Goal: Find specific page/section: Find specific page/section

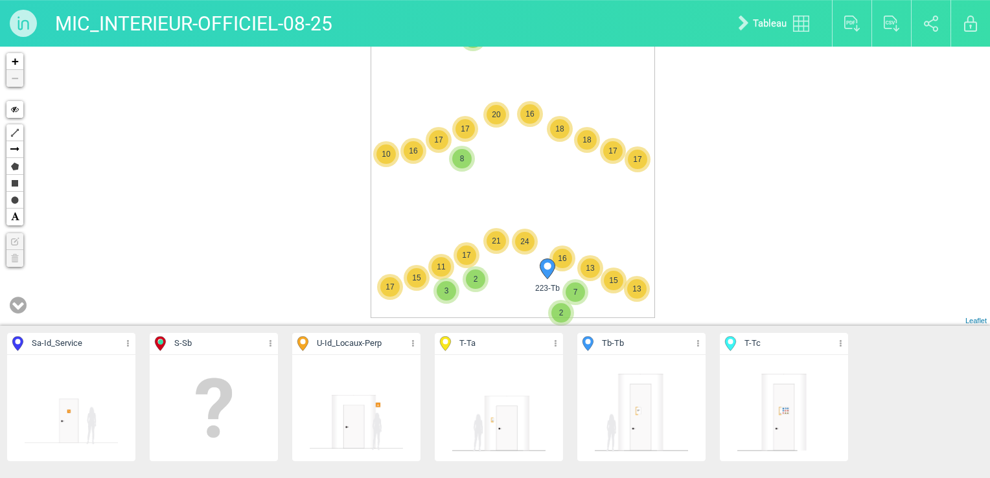
drag, startPoint x: 577, startPoint y: 255, endPoint x: 597, endPoint y: 198, distance: 60.7
click at [597, 198] on div "223-Tb 5 2 3 4 5 3 8 3 2 2 15 13 16 11 15 17 18 18 17 16 7 17 16 20 17 10 17 13…" at bounding box center [495, 186] width 990 height 279
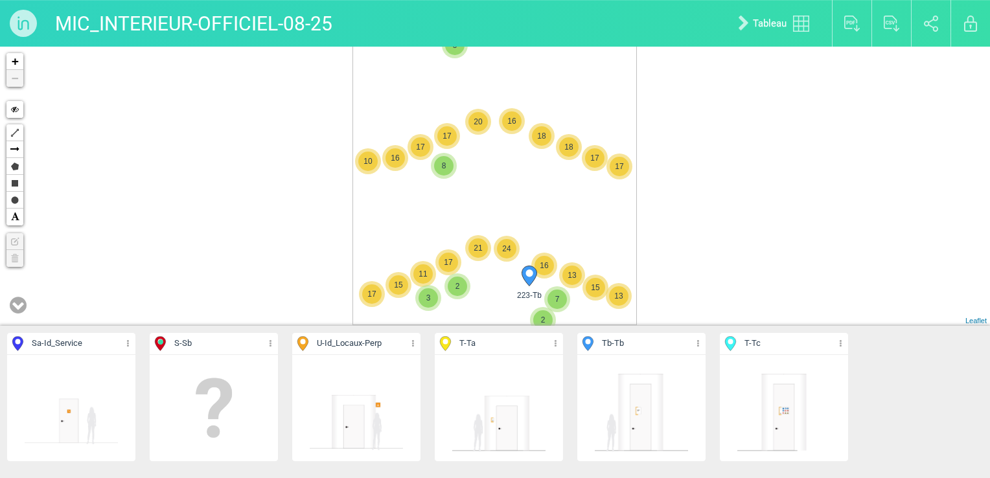
click at [271, 346] on icon at bounding box center [270, 343] width 8 height 15
click at [230, 411] on li "Aff. uniquement" at bounding box center [214, 409] width 128 height 20
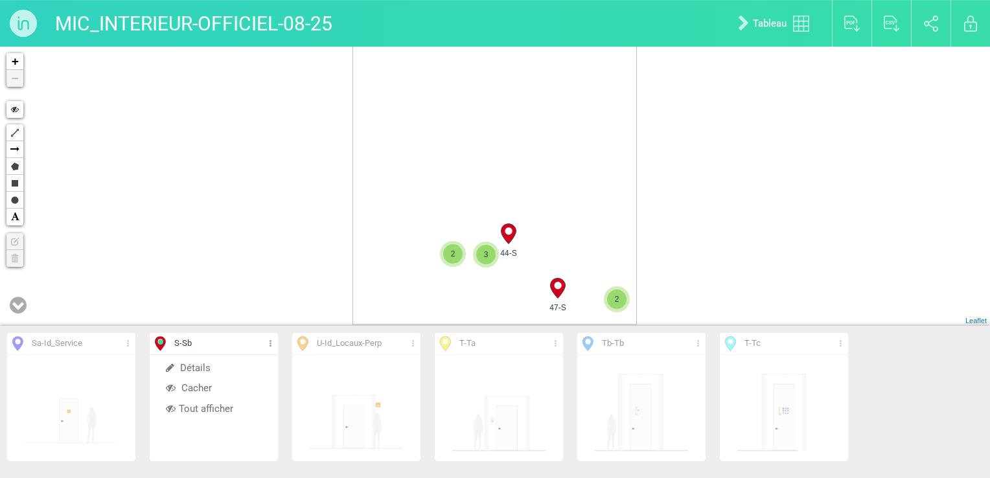
click at [413, 345] on icon at bounding box center [413, 343] width 8 height 15
click at [361, 405] on li "Tout afficher" at bounding box center [356, 409] width 128 height 20
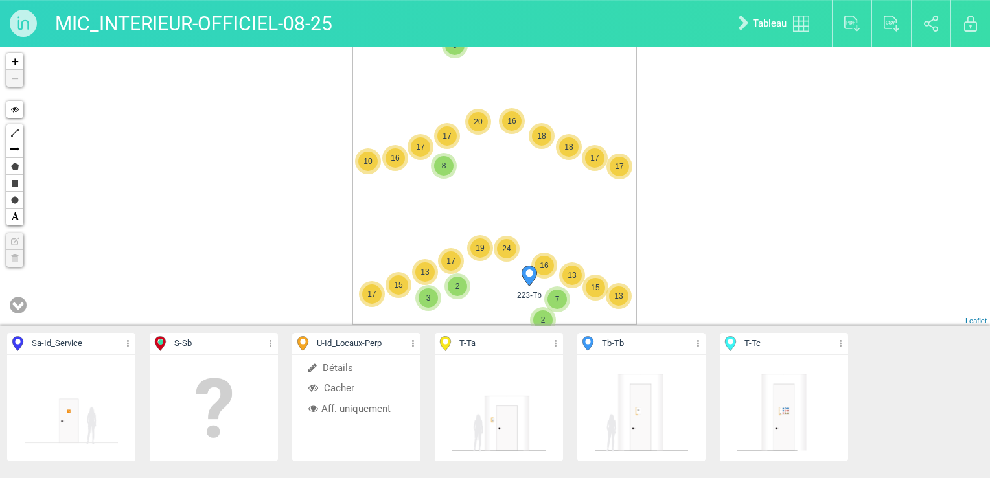
click at [360, 405] on li "Aff. uniquement" at bounding box center [356, 409] width 128 height 20
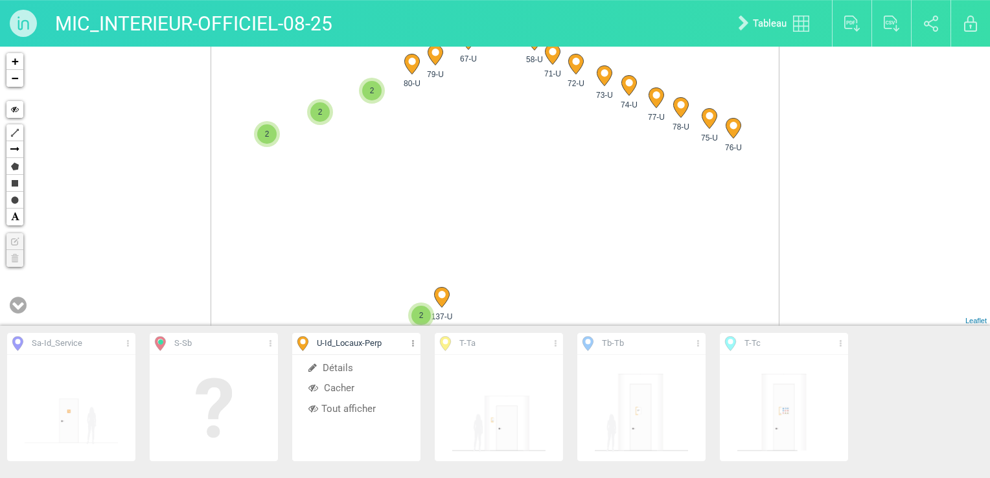
click at [391, 181] on div "58-U 4 77-U 3 67-U 4 3 137-U 2 2 78-U 76-U 75-U 2" at bounding box center [495, 186] width 990 height 279
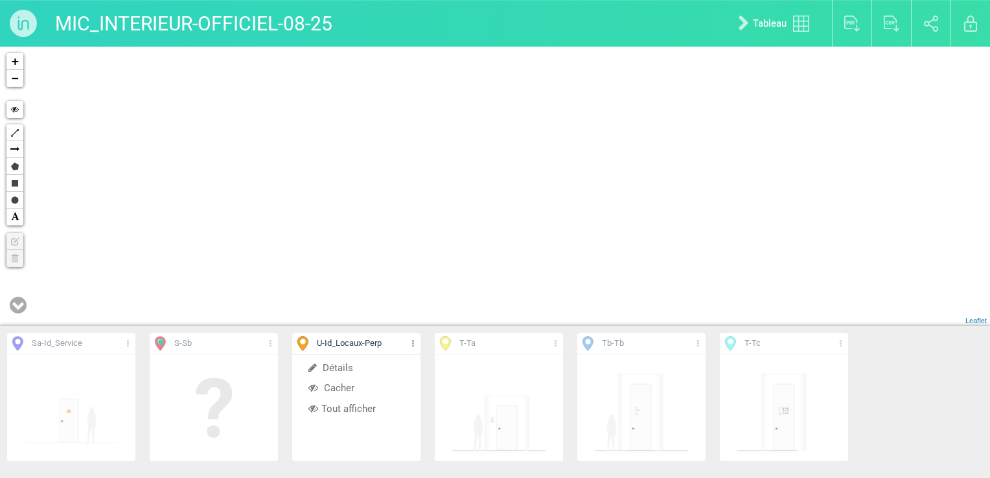
click at [479, 231] on div "77-U 2 78-U 76-U 75-U 2" at bounding box center [495, 186] width 990 height 279
drag, startPoint x: 417, startPoint y: 201, endPoint x: 511, endPoint y: 76, distance: 155.9
click at [511, 77] on div "77-U 78-U 76-U 75-U" at bounding box center [495, 186] width 990 height 279
drag, startPoint x: 503, startPoint y: 82, endPoint x: 529, endPoint y: 45, distance: 44.7
click at [520, 59] on div "78-U 76-U 75-U 86-U" at bounding box center [495, 186] width 990 height 279
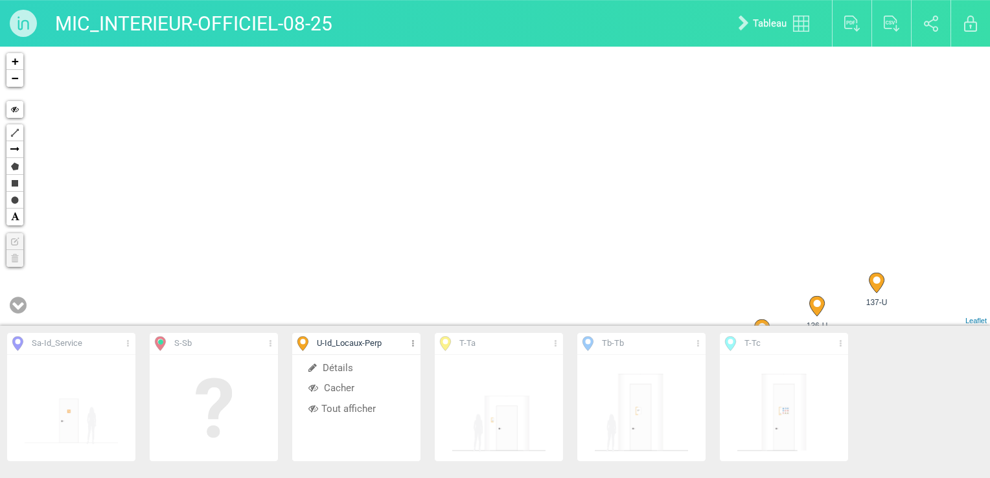
drag, startPoint x: 446, startPoint y: 194, endPoint x: 496, endPoint y: 29, distance: 172.0
click at [484, 74] on div "78-U 76-U 75-U 86-U" at bounding box center [495, 186] width 990 height 279
click at [464, 136] on div "137-U 136-U 54-U + − Hide Polyline Arrow Polygon Rectangle Circle Text Edit lay…" at bounding box center [495, 186] width 990 height 279
drag, startPoint x: 396, startPoint y: 211, endPoint x: 447, endPoint y: 30, distance: 187.9
click at [439, 97] on div "137-U 136-U 54-U + − Hide Polyline Arrow Polygon Rectangle Circle Text Edit lay…" at bounding box center [495, 186] width 990 height 279
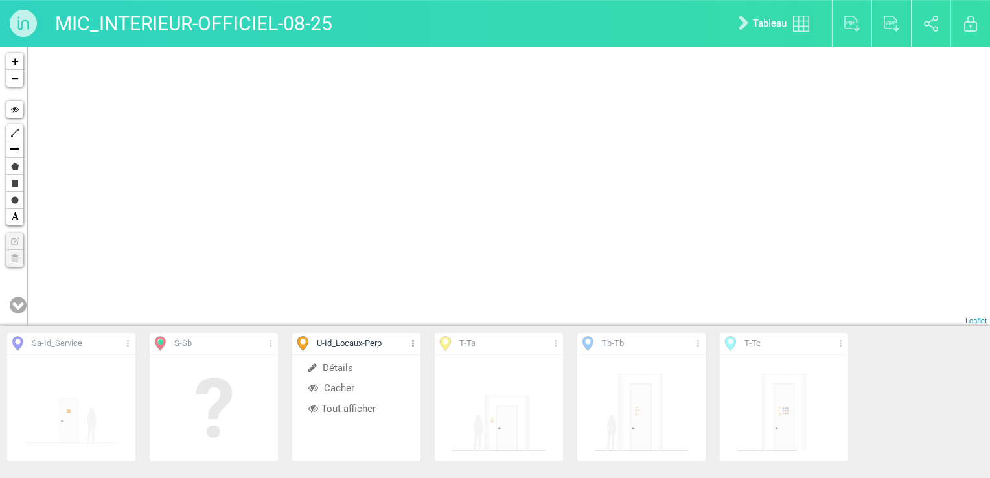
drag, startPoint x: 412, startPoint y: 194, endPoint x: 441, endPoint y: 290, distance: 100.0
click at [441, 290] on div "54-U + − Hide Polyline Arrow Polygon Rectangle Circle Text Edit layers Delete l…" at bounding box center [495, 186] width 990 height 279
drag, startPoint x: 349, startPoint y: 211, endPoint x: 351, endPoint y: 242, distance: 31.2
click at [350, 231] on div "54-U + − Hide Polyline Arrow Polygon Rectangle Circle Text Edit layers Delete l…" at bounding box center [495, 186] width 990 height 279
drag, startPoint x: 330, startPoint y: 165, endPoint x: 332, endPoint y: 218, distance: 52.5
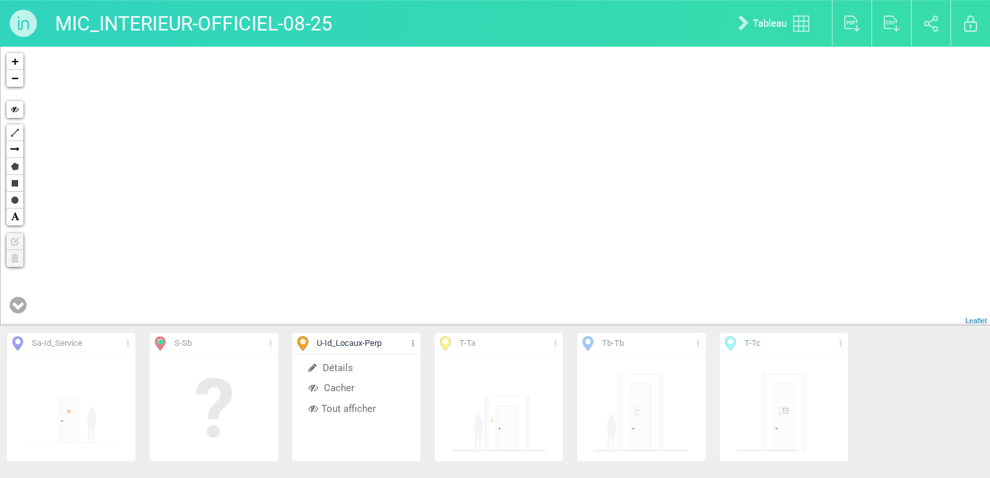
click at [332, 218] on div "54-U 137-U 136-U + − Hide Polyline Arrow Polygon Rectangle Circle Text Edit lay…" at bounding box center [495, 186] width 990 height 279
click at [234, 160] on div "54-U 137-U 136-U + − Hide Polyline Arrow Polygon Rectangle Circle Text Edit lay…" at bounding box center [495, 186] width 990 height 279
drag, startPoint x: 584, startPoint y: 192, endPoint x: 241, endPoint y: 198, distance: 342.8
click at [241, 198] on div "54-U 137-U 136-U + − Hide Polyline Arrow Polygon Rectangle Circle Text Edit lay…" at bounding box center [495, 186] width 990 height 279
drag, startPoint x: 512, startPoint y: 180, endPoint x: 454, endPoint y: 312, distance: 144.5
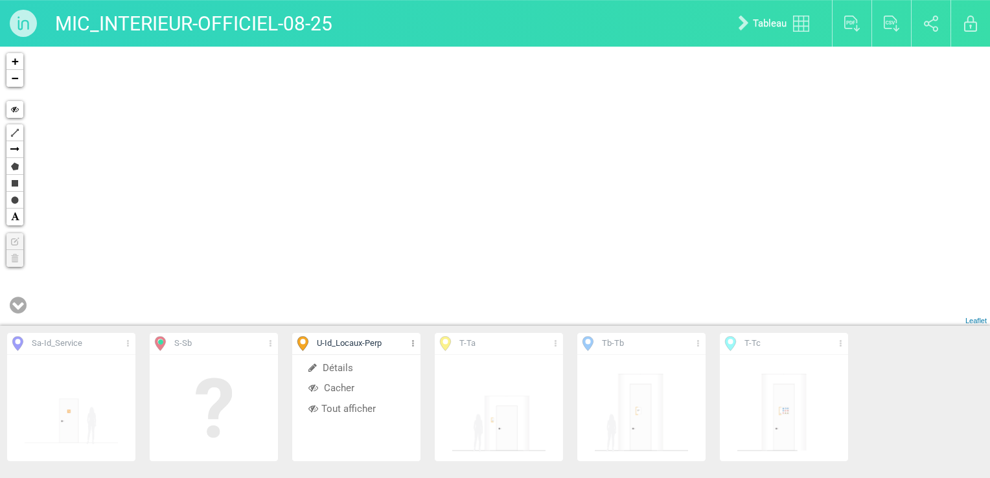
click at [454, 312] on div "54-U 137-U 136-U + − Hide Polyline Arrow Polygon Rectangle Circle Text Edit lay…" at bounding box center [495, 186] width 990 height 279
drag, startPoint x: 459, startPoint y: 180, endPoint x: 411, endPoint y: 298, distance: 127.3
click at [411, 298] on div "54-U 137-U 136-U + − Hide Polyline Arrow Polygon Rectangle Circle Text Edit lay…" at bounding box center [495, 186] width 990 height 279
drag, startPoint x: 542, startPoint y: 240, endPoint x: 496, endPoint y: 246, distance: 45.8
click at [496, 246] on div "54-U 137-U 136-U + − Hide Polyline Arrow Polygon Rectangle Circle Text Edit lay…" at bounding box center [495, 186] width 990 height 279
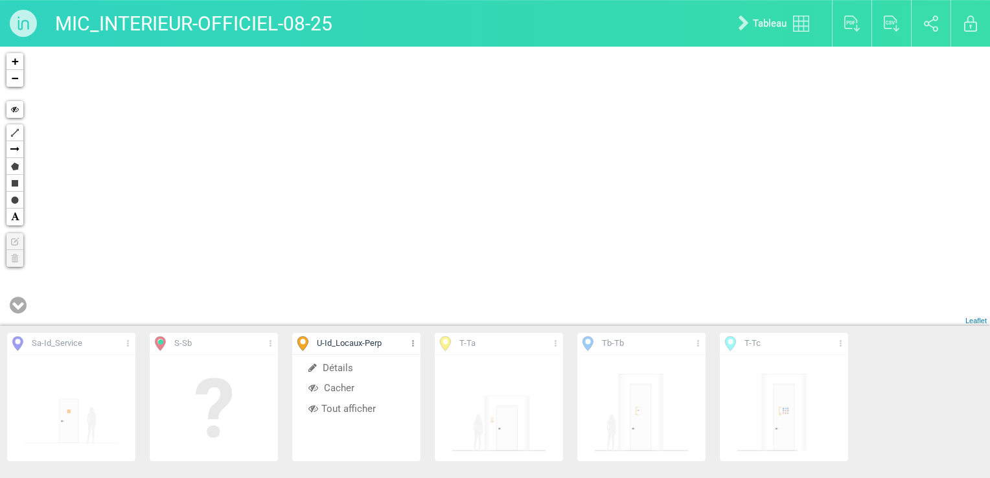
click at [355, 406] on li "Tout afficher" at bounding box center [356, 409] width 128 height 20
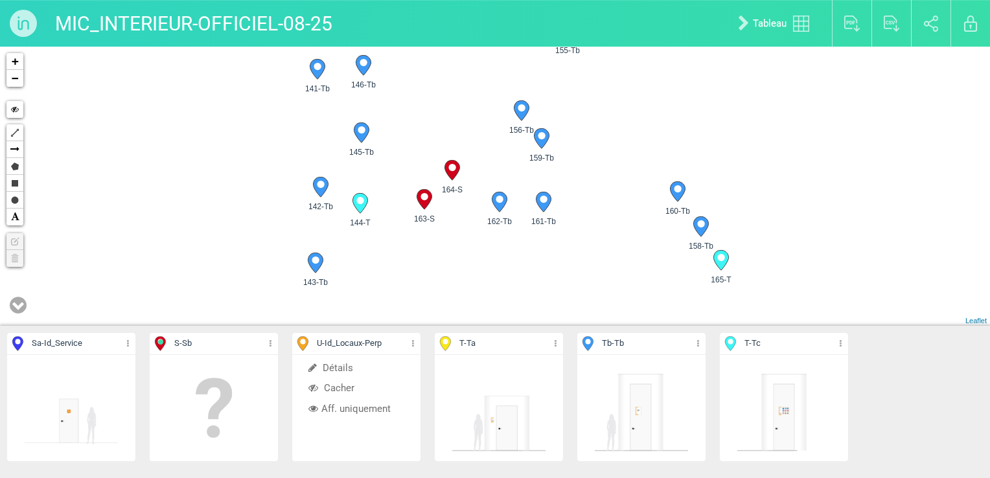
drag, startPoint x: 728, startPoint y: 73, endPoint x: 413, endPoint y: 119, distance: 318.8
click at [730, 73] on div "4-Sa 5-Sa 6-Sa 9-Sa" at bounding box center [495, 186] width 990 height 279
